Goal: Transaction & Acquisition: Purchase product/service

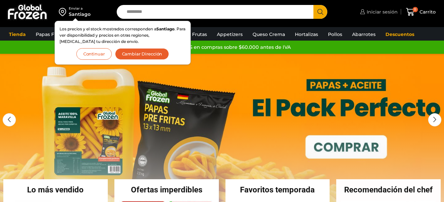
click at [377, 11] on span "Iniciar sesión" at bounding box center [381, 12] width 33 height 7
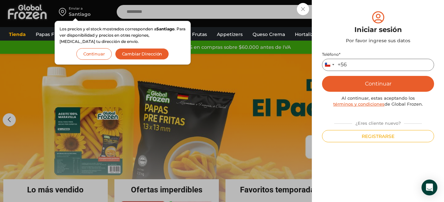
click at [381, 64] on input "Teléfono *" at bounding box center [378, 65] width 112 height 12
click at [360, 64] on input "Teléfono *" at bounding box center [378, 65] width 112 height 12
type input "*********"
click at [370, 85] on button "Continuar" at bounding box center [378, 84] width 112 height 16
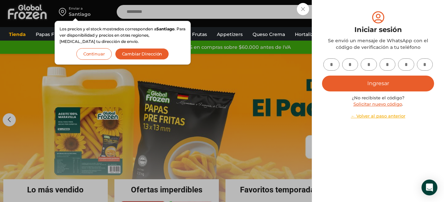
click at [336, 65] on input "text" at bounding box center [331, 65] width 16 height 12
type input "*"
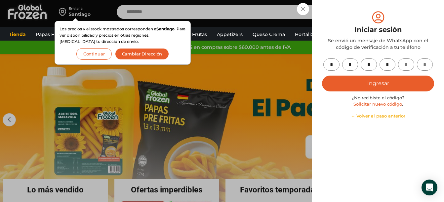
type input "*"
click at [385, 88] on button "Ingresar" at bounding box center [378, 84] width 112 height 16
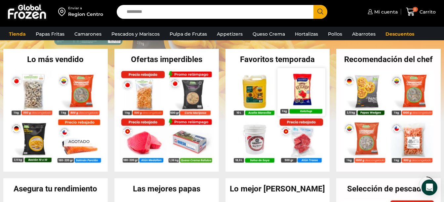
scroll to position [132, 0]
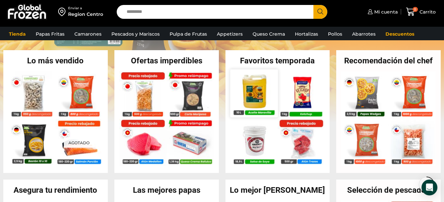
click at [269, 90] on img at bounding box center [254, 94] width 48 height 48
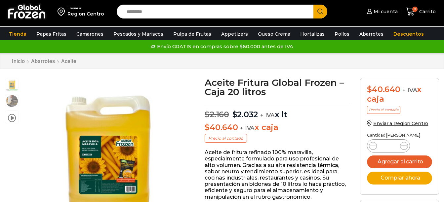
click at [405, 148] on icon at bounding box center [403, 145] width 5 height 5
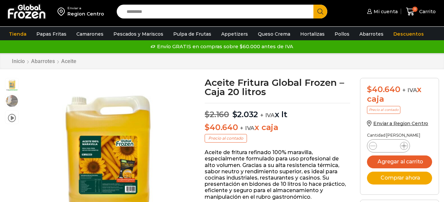
click at [405, 148] on icon at bounding box center [403, 145] width 5 height 5
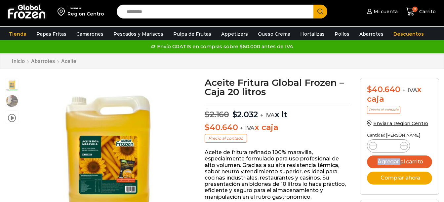
click at [405, 148] on icon at bounding box center [403, 145] width 5 height 5
click at [373, 145] on icon at bounding box center [372, 145] width 5 height 5
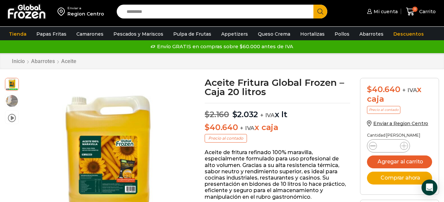
click at [373, 145] on icon at bounding box center [372, 145] width 5 height 5
type input "*"
click at [193, 15] on input "Search input" at bounding box center [216, 12] width 187 height 14
type input "**********"
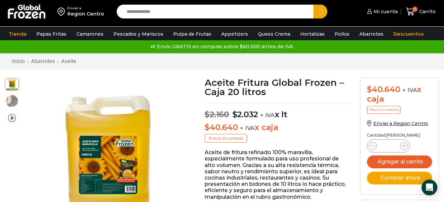
click at [313, 5] on button "Search" at bounding box center [320, 12] width 14 height 14
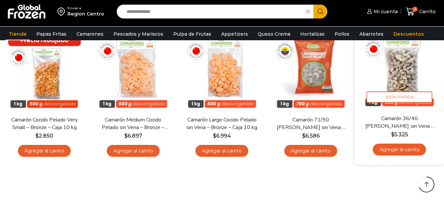
click at [408, 148] on link "Agregar al carrito" at bounding box center [399, 150] width 53 height 12
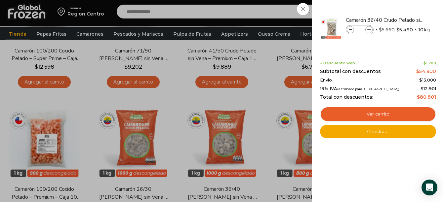
scroll to position [165, 0]
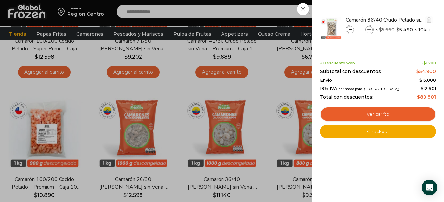
click at [368, 32] on span at bounding box center [368, 29] width 7 height 7
type input "*"
click at [404, 9] on div "4 Carrito 4 4 Shopping Cart *" at bounding box center [420, 12] width 33 height 16
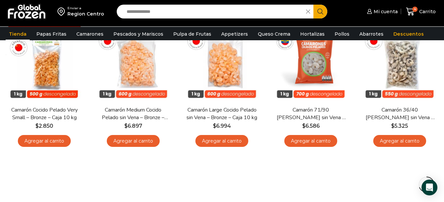
scroll to position [364, 0]
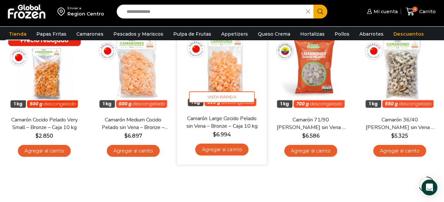
click at [221, 149] on link "Agregar al carrito" at bounding box center [221, 150] width 53 height 12
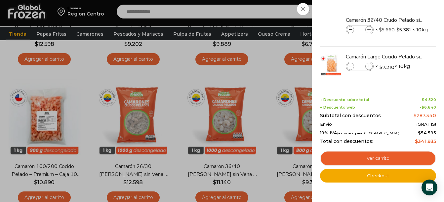
scroll to position [132, 0]
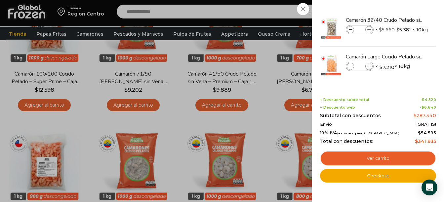
click at [404, 7] on div "5 Carrito 5 5 Shopping Cart *" at bounding box center [420, 12] width 33 height 16
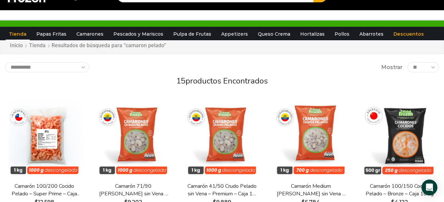
scroll to position [0, 0]
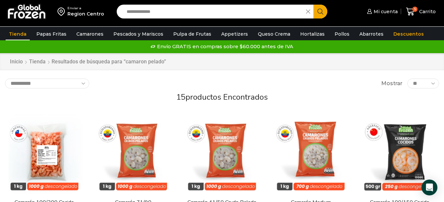
click at [199, 13] on input "**********" at bounding box center [213, 12] width 180 height 14
type input "*"
type input "********"
click at [313, 5] on button "Search" at bounding box center [320, 12] width 14 height 14
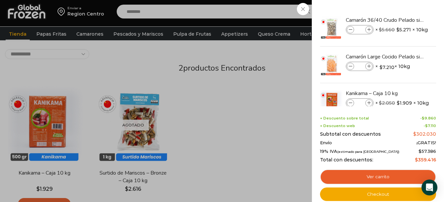
click at [404, 14] on div "6 [GEOGRAPHIC_DATA] 6 6 Shopping Cart *" at bounding box center [420, 12] width 33 height 16
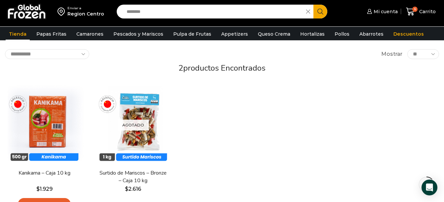
click at [310, 11] on icon at bounding box center [308, 12] width 4 height 4
click at [242, 11] on input "Search input" at bounding box center [216, 12] width 187 height 14
type input "******"
click at [313, 5] on button "Search" at bounding box center [320, 12] width 14 height 14
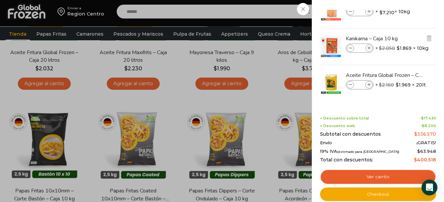
scroll to position [198, 0]
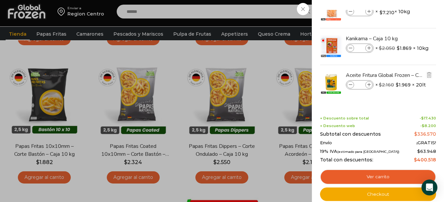
click at [371, 85] on span at bounding box center [368, 84] width 7 height 7
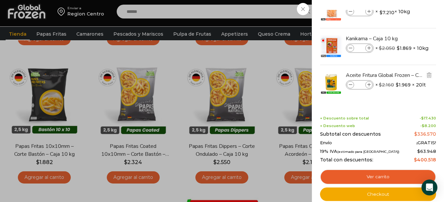
type input "*"
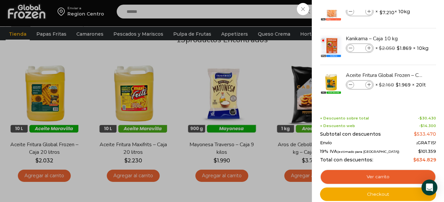
scroll to position [0, 0]
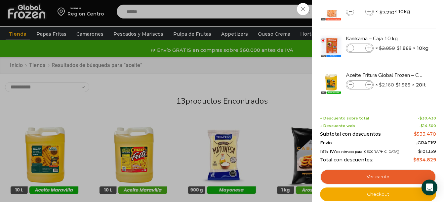
click at [404, 11] on div "12 Carrito 12 12 Shopping Cart" at bounding box center [420, 12] width 33 height 16
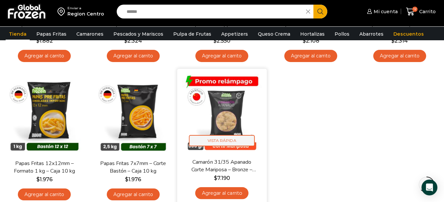
scroll to position [331, 0]
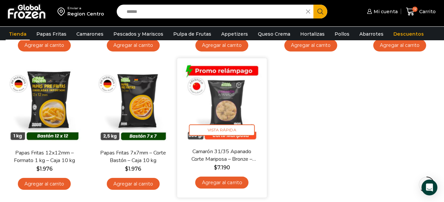
click at [228, 187] on link "Agregar al carrito" at bounding box center [221, 183] width 53 height 12
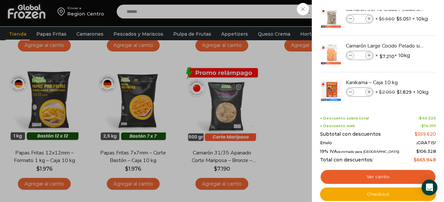
scroll to position [0, 0]
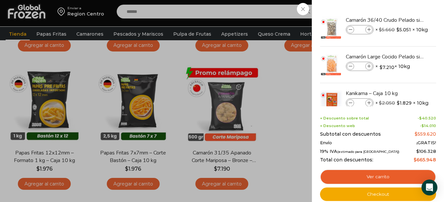
click at [404, 20] on div "13 Carrito 13 13 Shopping Cart" at bounding box center [420, 12] width 33 height 16
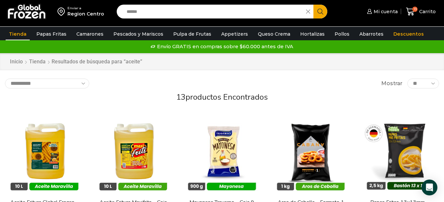
click at [308, 10] on icon at bounding box center [308, 12] width 4 height 4
click at [333, 34] on link "Pollos" at bounding box center [341, 34] width 21 height 13
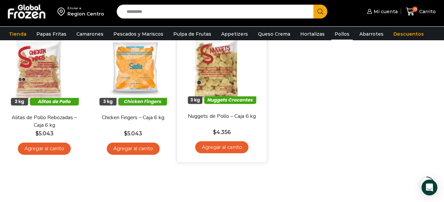
scroll to position [66, 0]
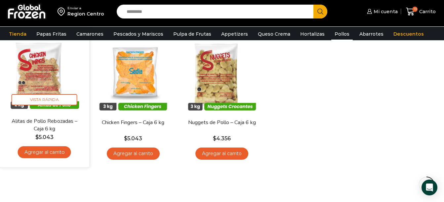
drag, startPoint x: 13, startPoint y: 79, endPoint x: 93, endPoint y: 100, distance: 82.9
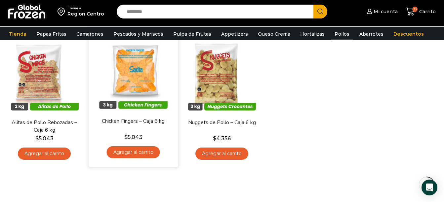
click at [13, 79] on img at bounding box center [44, 74] width 79 height 79
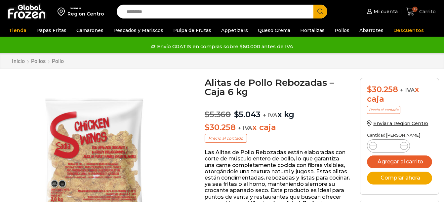
click at [412, 13] on icon at bounding box center [410, 12] width 9 height 8
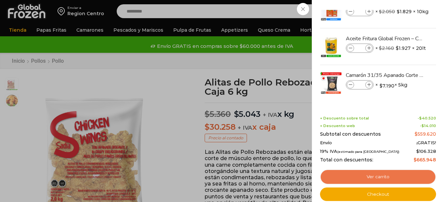
click at [375, 176] on link "Ver carrito" at bounding box center [378, 177] width 116 height 15
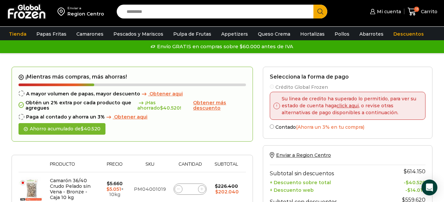
click at [23, 116] on span at bounding box center [22, 117] width 6 height 6
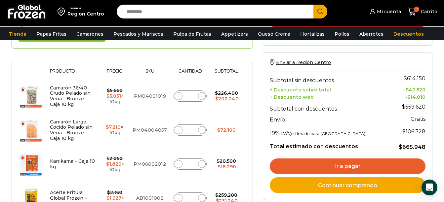
scroll to position [99, 0]
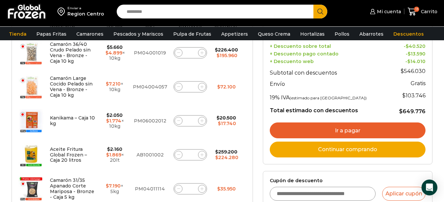
scroll to position [165, 0]
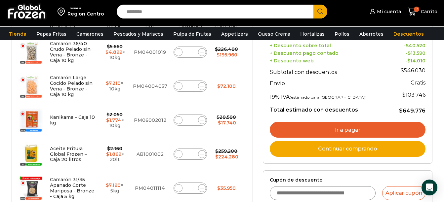
click at [322, 127] on link "Ir a pagar" at bounding box center [348, 130] width 156 height 16
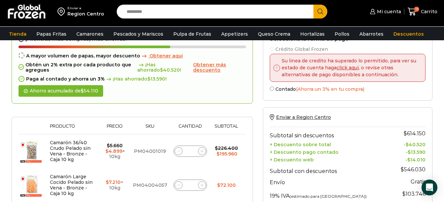
scroll to position [0, 0]
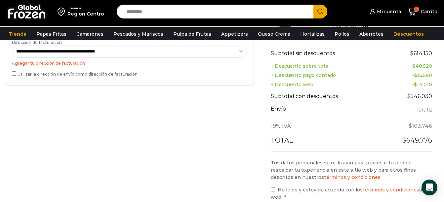
scroll to position [331, 0]
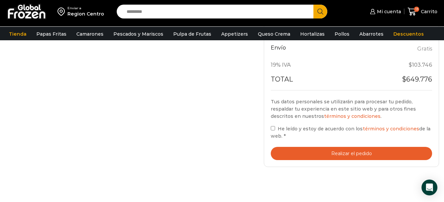
click at [317, 152] on button "Realizar el pedido" at bounding box center [351, 154] width 161 height 14
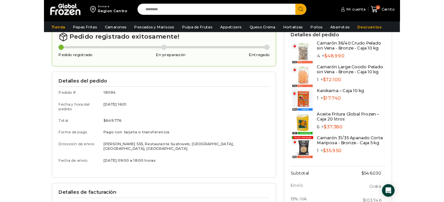
scroll to position [40, 0]
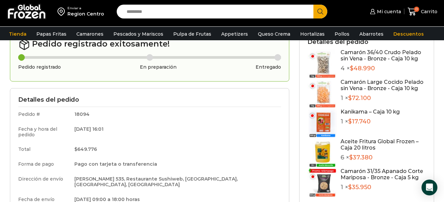
click at [0, 85] on div "Gracias. Tu pedido ha sido recibido. Detalles de tu pedido: Número de pedido: 1…" at bounding box center [222, 174] width 444 height 288
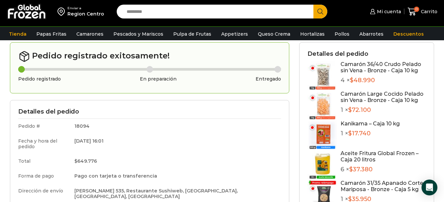
scroll to position [0, 0]
